Goal: Navigation & Orientation: Find specific page/section

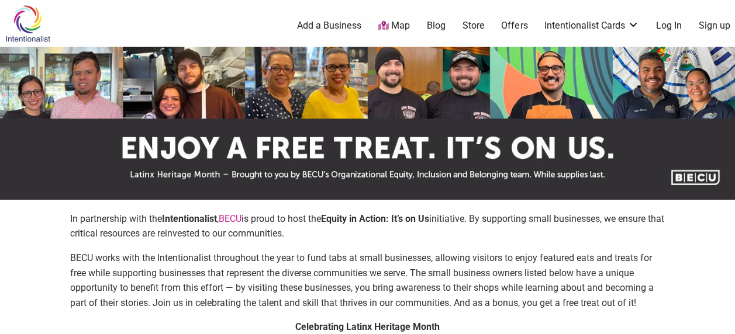
click at [515, 30] on link "Offers" at bounding box center [514, 25] width 26 height 13
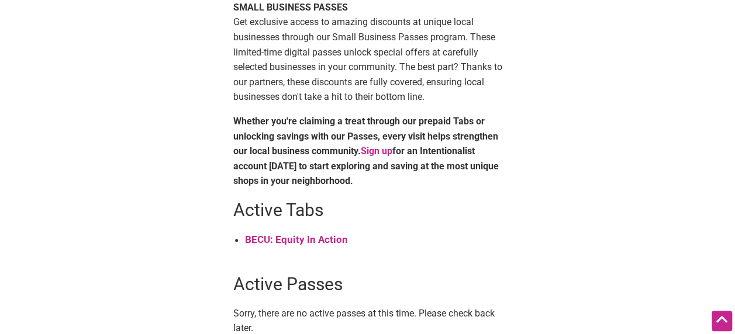
scroll to position [367, 0]
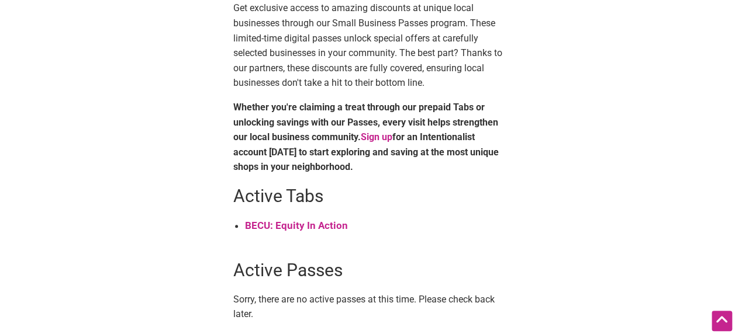
click at [304, 224] on strong "BECU: Equity In Action" at bounding box center [296, 226] width 103 height 12
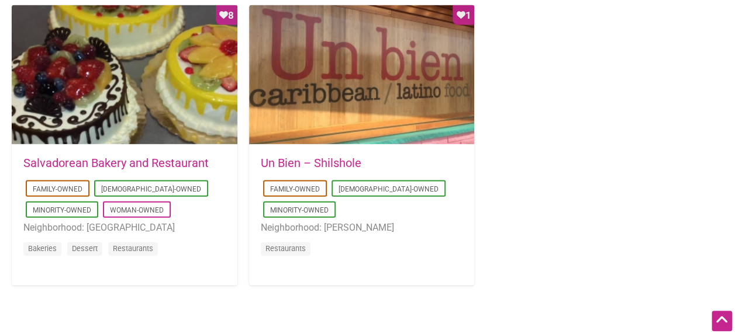
scroll to position [1187, 0]
